Goal: Navigation & Orientation: Find specific page/section

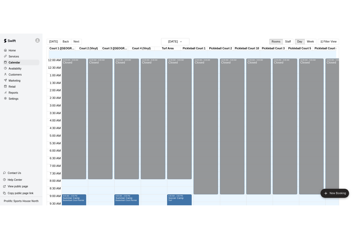
scroll to position [250, 0]
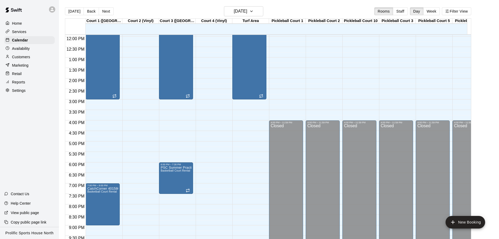
click at [49, 8] on div at bounding box center [53, 9] width 11 height 10
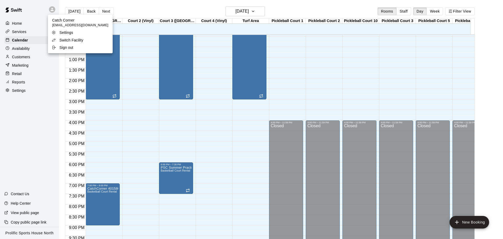
click at [64, 40] on p "Switch Facility" at bounding box center [72, 39] width 24 height 5
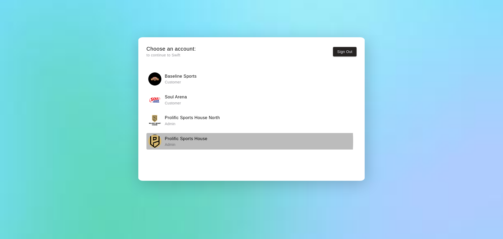
click at [206, 141] on h6 "Prolific Sports House" at bounding box center [186, 138] width 43 height 7
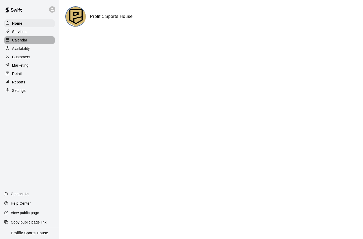
click at [22, 42] on p "Calendar" at bounding box center [19, 39] width 15 height 5
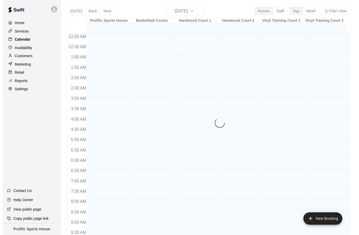
scroll to position [250, 0]
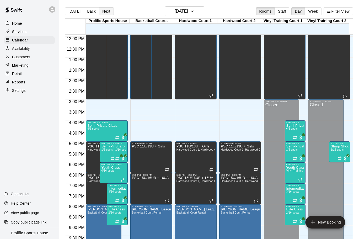
click at [107, 10] on button "Next" at bounding box center [106, 11] width 15 height 8
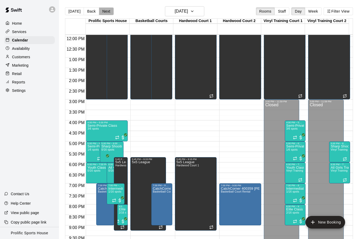
click at [105, 10] on button "Next" at bounding box center [106, 11] width 15 height 8
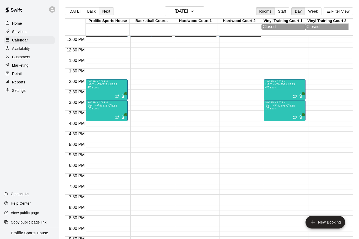
click at [101, 9] on button "Next" at bounding box center [106, 11] width 15 height 8
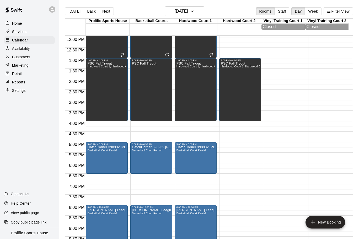
click at [107, 9] on button "Next" at bounding box center [106, 11] width 15 height 8
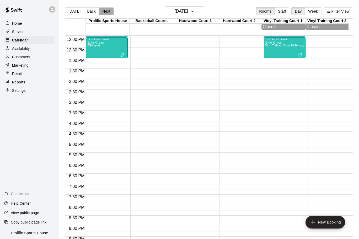
click at [104, 13] on button "Next" at bounding box center [106, 11] width 15 height 8
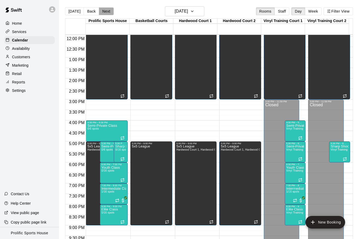
click at [109, 10] on button "Next" at bounding box center [106, 11] width 15 height 8
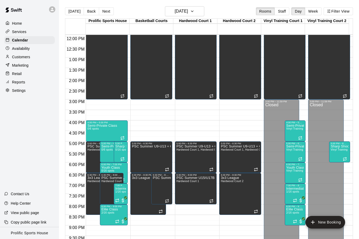
click at [101, 13] on button "Next" at bounding box center [106, 11] width 15 height 8
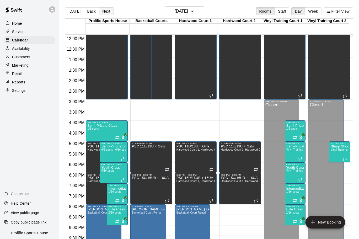
click at [102, 10] on button "Next" at bounding box center [106, 11] width 15 height 8
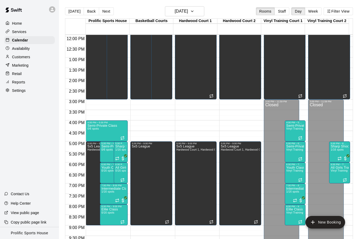
click at [105, 10] on button "Next" at bounding box center [106, 11] width 15 height 8
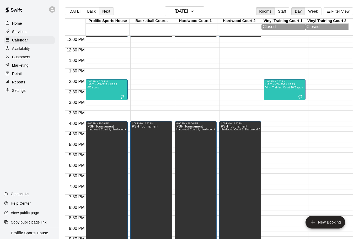
click at [107, 8] on button "Next" at bounding box center [106, 11] width 15 height 8
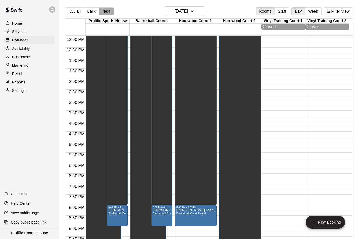
click at [109, 10] on button "Next" at bounding box center [106, 11] width 15 height 8
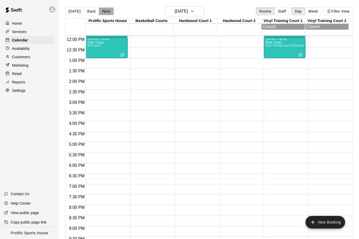
click at [104, 10] on button "Next" at bounding box center [106, 11] width 15 height 8
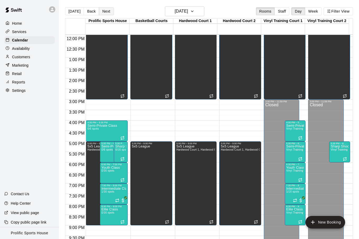
click at [105, 9] on button "Next" at bounding box center [106, 11] width 15 height 8
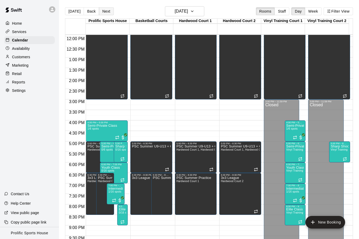
click at [103, 13] on button "Next" at bounding box center [106, 11] width 15 height 8
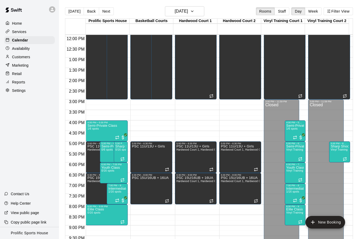
click at [56, 9] on div at bounding box center [53, 9] width 11 height 10
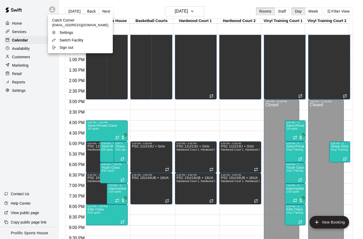
click at [77, 41] on p "Switch Facility" at bounding box center [72, 39] width 24 height 5
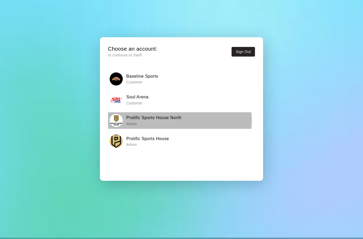
click at [165, 120] on h6 "Prolific Sports House North" at bounding box center [153, 117] width 55 height 7
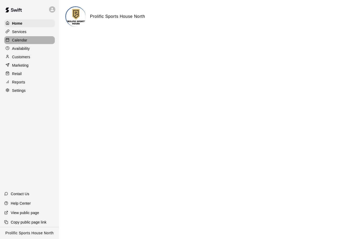
click at [17, 41] on p "Calendar" at bounding box center [19, 39] width 15 height 5
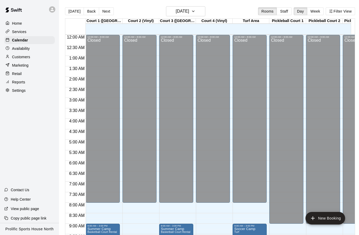
scroll to position [252, 0]
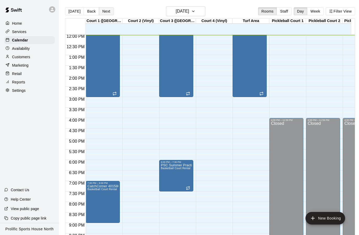
click at [107, 13] on button "Next" at bounding box center [106, 11] width 15 height 8
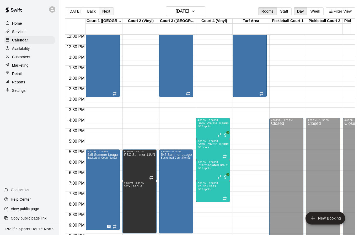
click at [103, 10] on button "Next" at bounding box center [106, 11] width 15 height 8
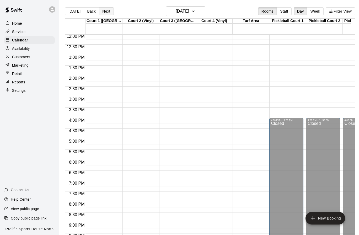
click at [107, 10] on button "Next" at bounding box center [106, 11] width 15 height 8
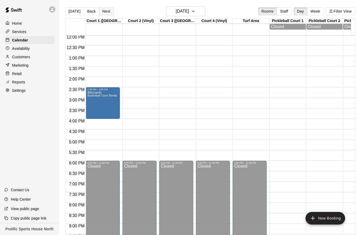
click at [105, 13] on button "Next" at bounding box center [106, 11] width 15 height 8
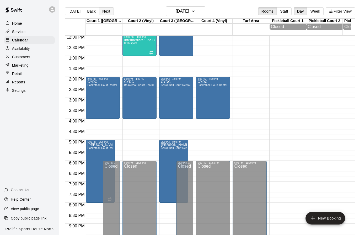
click at [104, 11] on button "Next" at bounding box center [106, 11] width 15 height 8
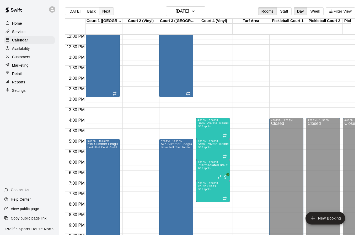
click at [106, 9] on button "Next" at bounding box center [106, 11] width 15 height 8
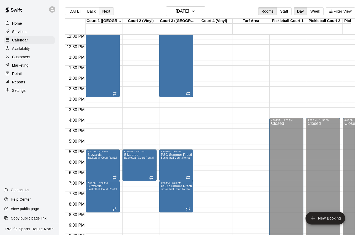
click at [102, 11] on button "Next" at bounding box center [106, 11] width 15 height 8
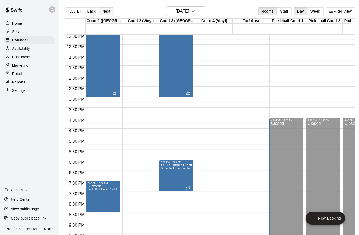
click at [109, 9] on button "Next" at bounding box center [106, 11] width 15 height 8
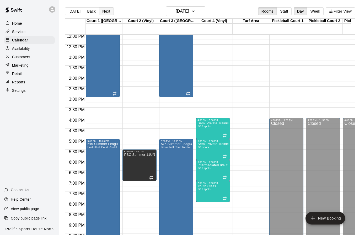
click at [108, 9] on button "Next" at bounding box center [106, 11] width 15 height 8
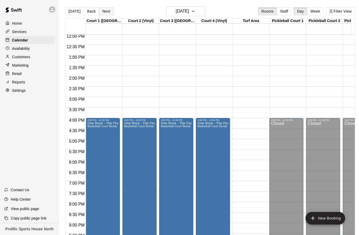
click at [104, 10] on button "Next" at bounding box center [106, 11] width 15 height 8
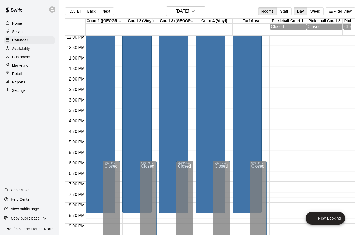
click at [105, 12] on button "Next" at bounding box center [106, 11] width 15 height 8
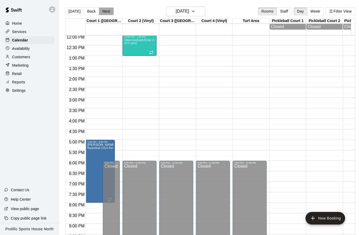
click at [106, 13] on button "Next" at bounding box center [106, 11] width 15 height 8
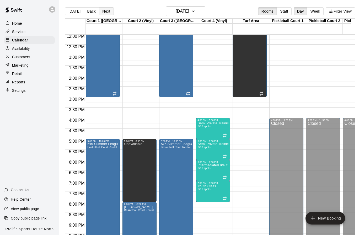
click at [100, 12] on button "Next" at bounding box center [106, 11] width 15 height 8
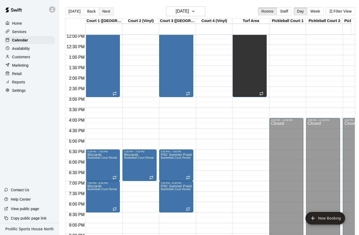
click at [106, 12] on button "Next" at bounding box center [106, 11] width 15 height 8
